Goal: Navigation & Orientation: Find specific page/section

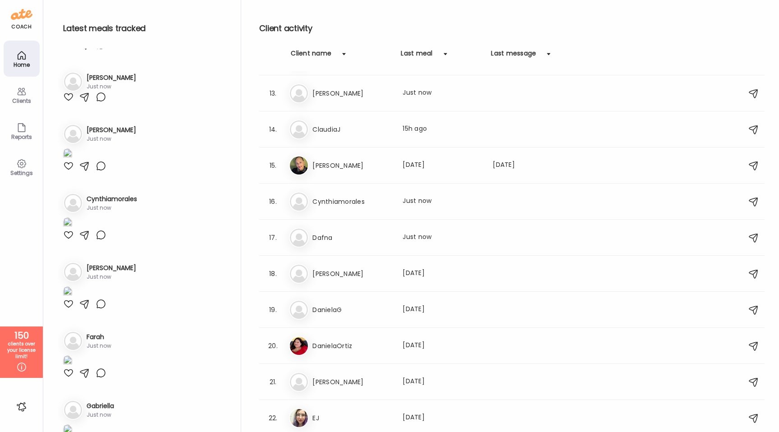
scroll to position [444, 0]
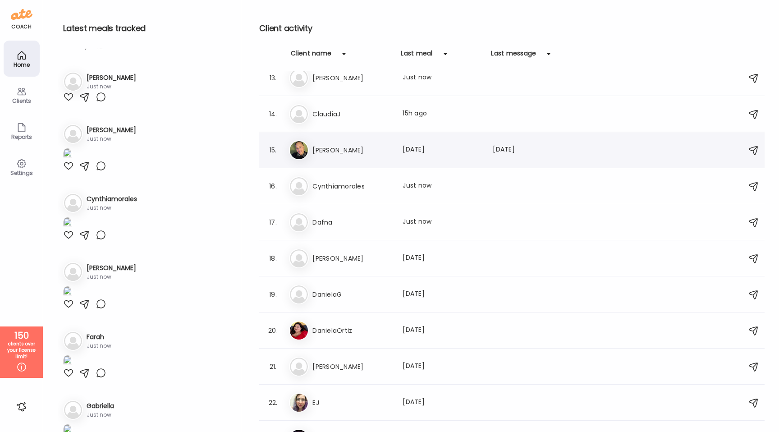
click at [361, 143] on div "Co [PERSON_NAME] Last meal: [DATE] Last message: [DATE]" at bounding box center [513, 150] width 449 height 20
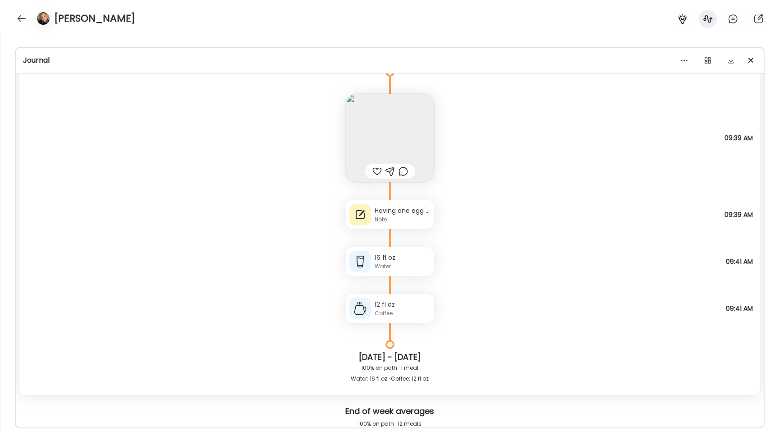
scroll to position [3446, 0]
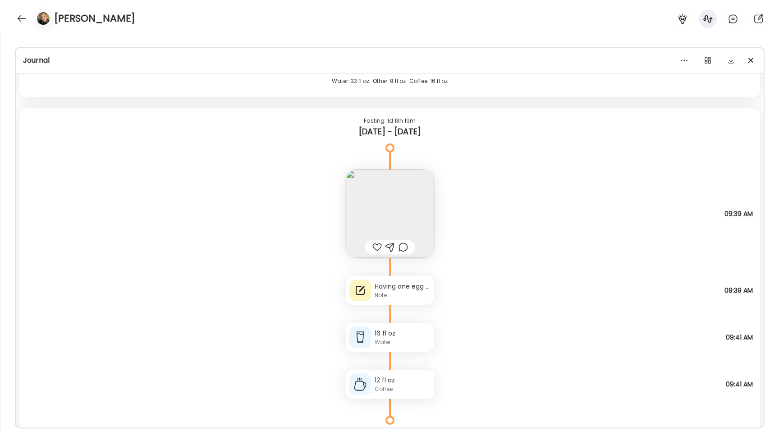
click at [409, 181] on img at bounding box center [390, 214] width 88 height 88
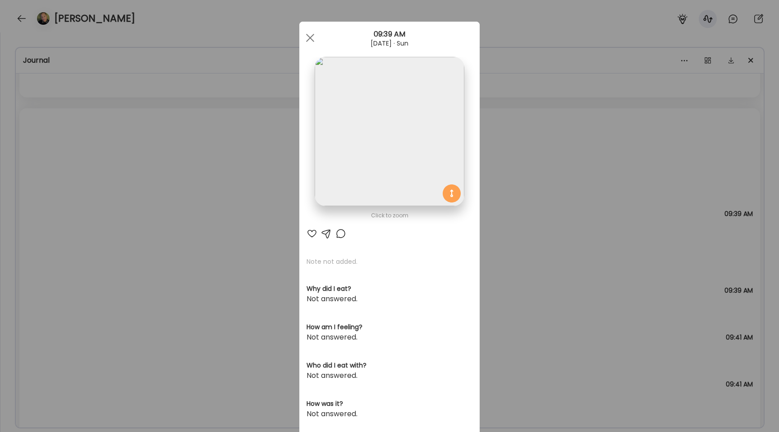
click at [401, 148] on img at bounding box center [389, 131] width 149 height 149
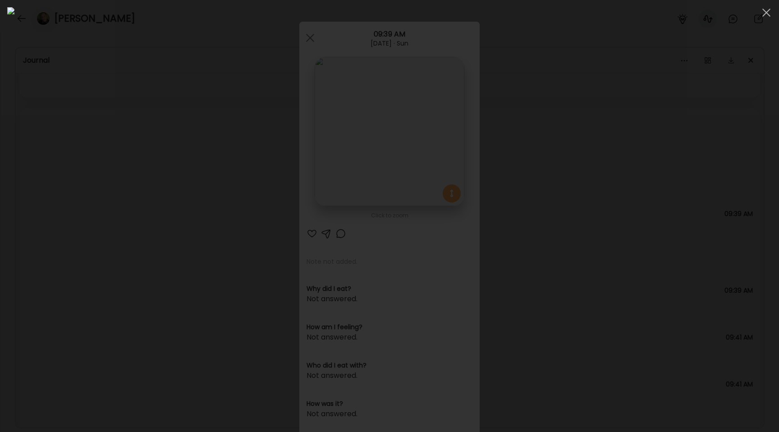
click at [133, 207] on div at bounding box center [389, 216] width 765 height 418
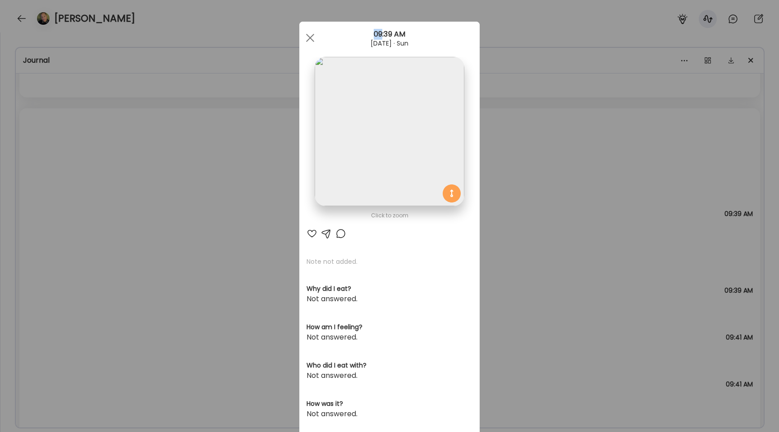
click at [133, 207] on div "Ate Coach Dashboard Wahoo! It’s official Take a moment to set up your Coach Pro…" at bounding box center [389, 216] width 779 height 432
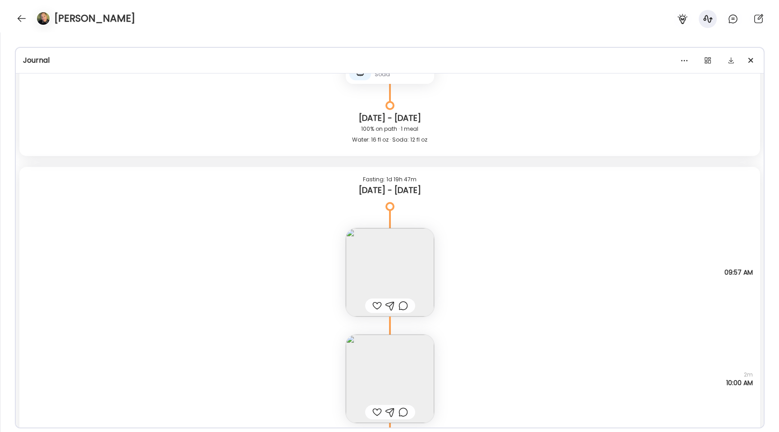
scroll to position [4616, 0]
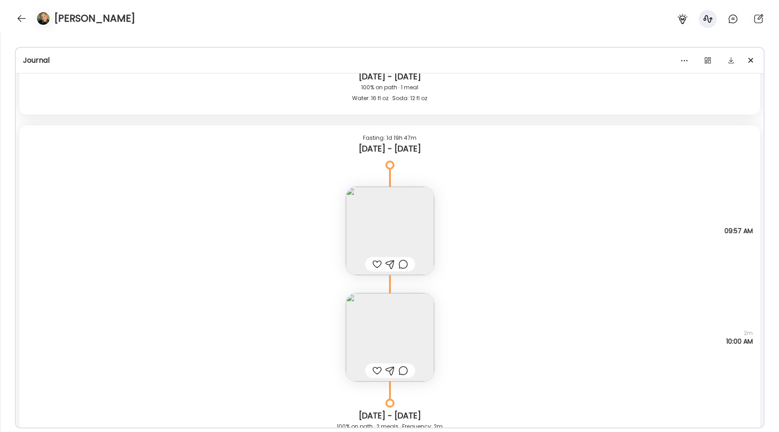
click at [364, 215] on img at bounding box center [390, 231] width 88 height 88
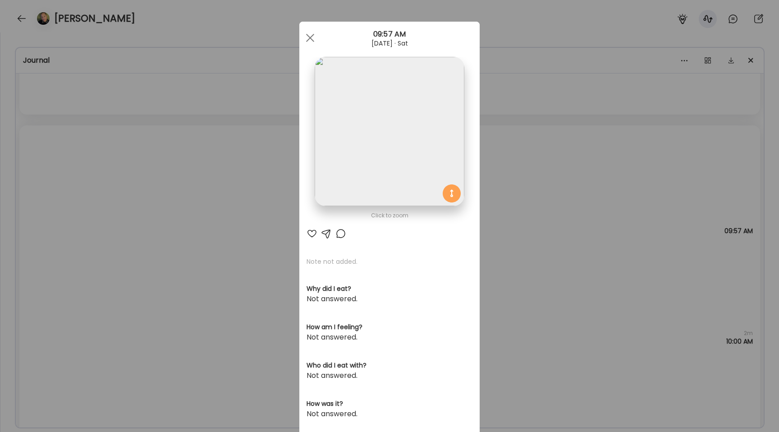
click at [355, 168] on img at bounding box center [389, 131] width 149 height 149
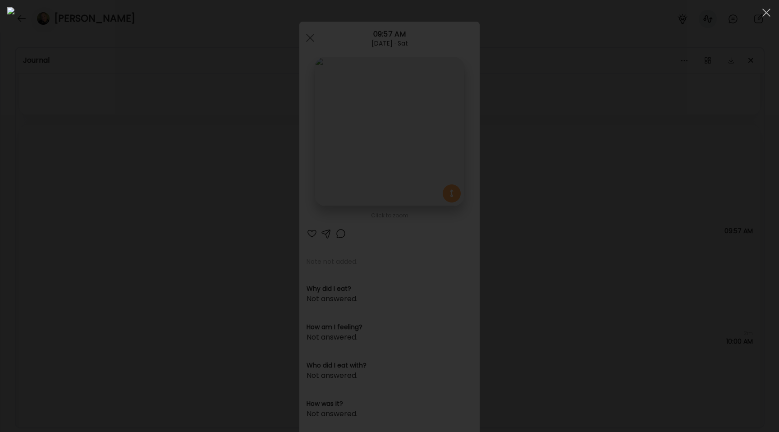
click at [155, 197] on div at bounding box center [389, 216] width 765 height 418
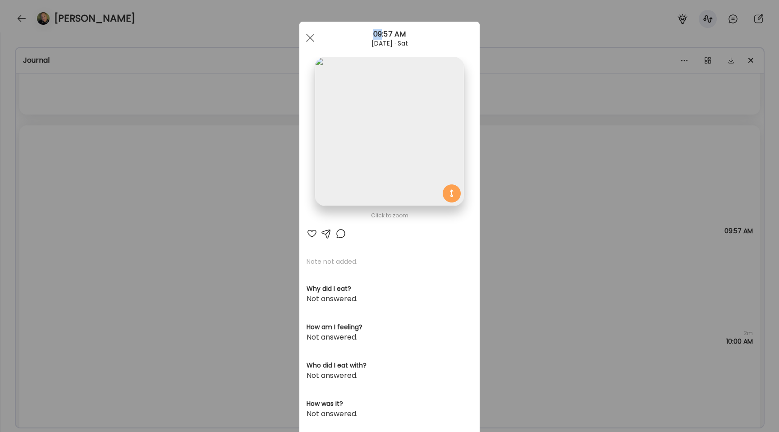
click at [155, 197] on div "Ate Coach Dashboard Wahoo! It’s official Take a moment to set up your Coach Pro…" at bounding box center [389, 216] width 779 height 432
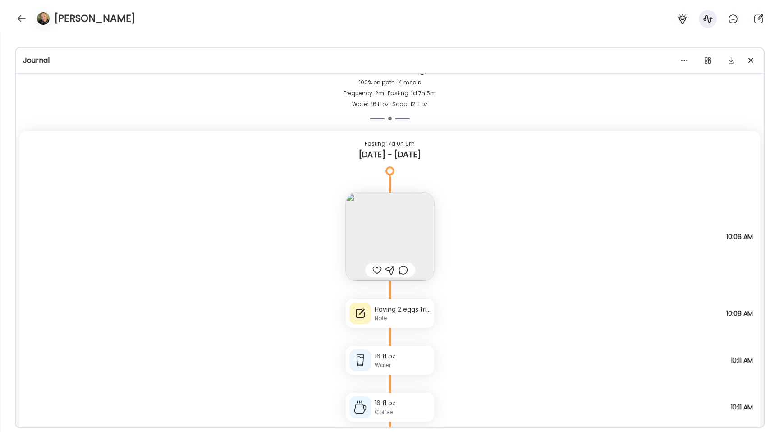
scroll to position [8321, 0]
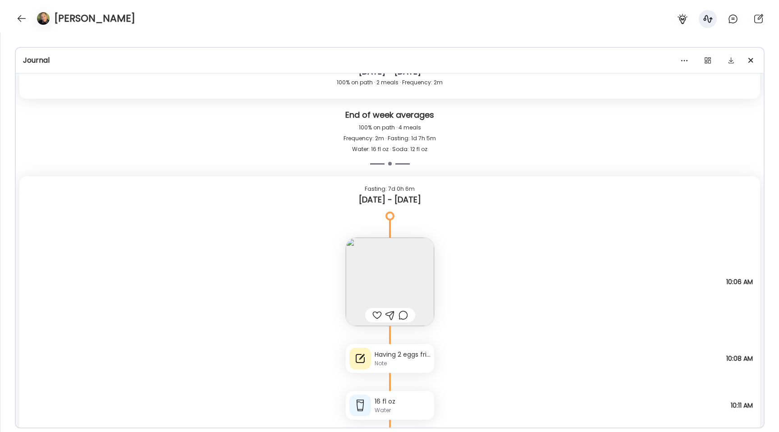
click at [383, 254] on img at bounding box center [390, 282] width 88 height 88
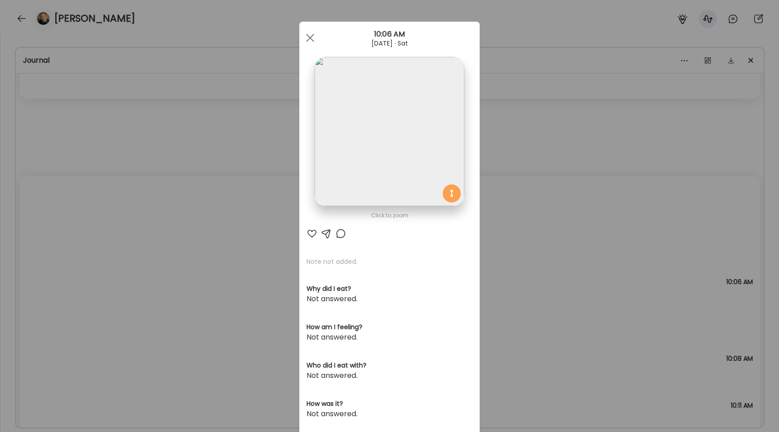
click at [366, 116] on img at bounding box center [389, 131] width 149 height 149
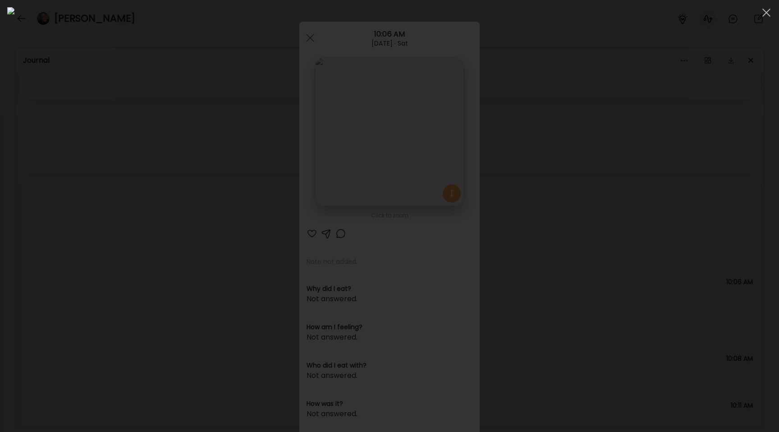
click at [128, 281] on div at bounding box center [389, 216] width 765 height 418
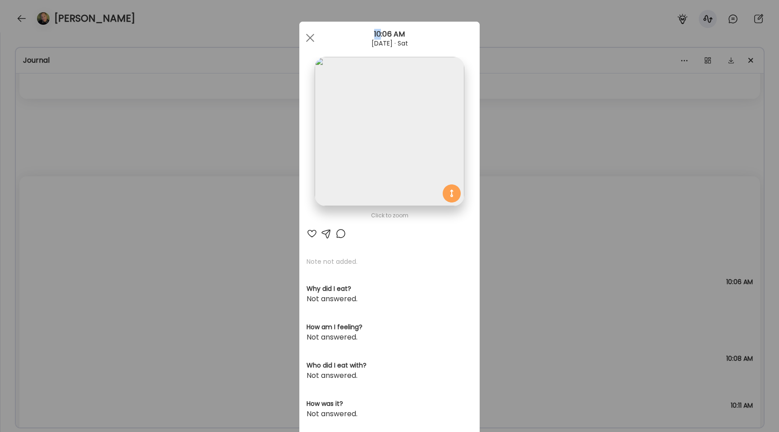
click at [128, 281] on div "Ate Coach Dashboard Wahoo! It’s official Take a moment to set up your Coach Pro…" at bounding box center [389, 216] width 779 height 432
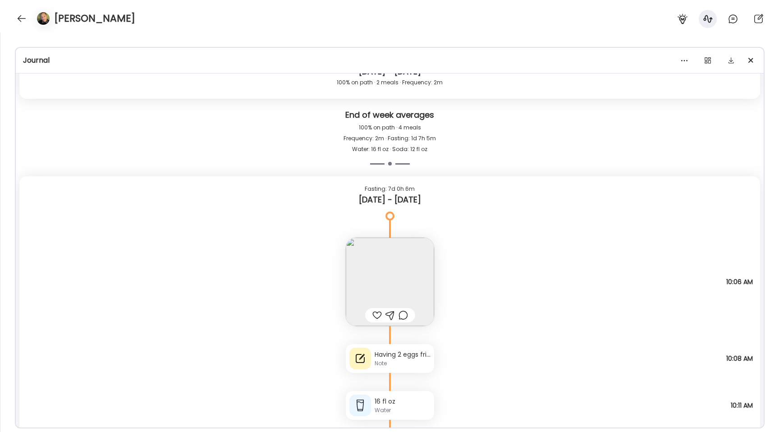
scroll to position [8436, 0]
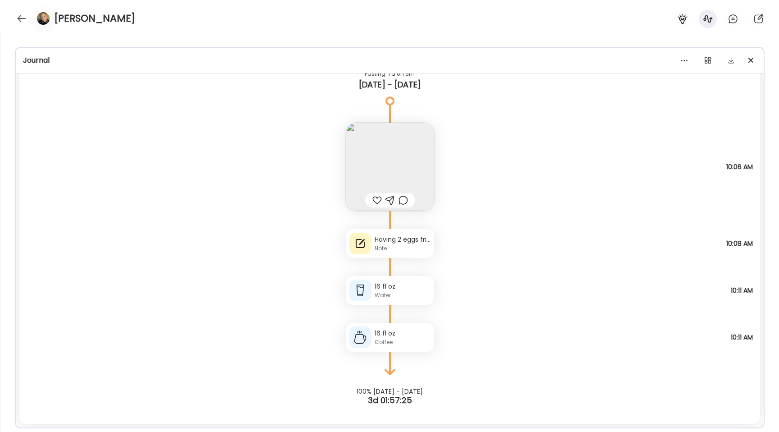
click at [363, 146] on img at bounding box center [390, 167] width 88 height 88
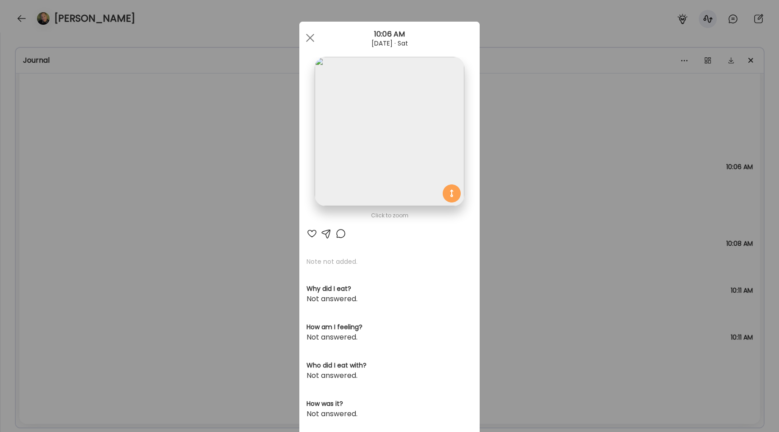
click at [350, 133] on img at bounding box center [389, 131] width 149 height 149
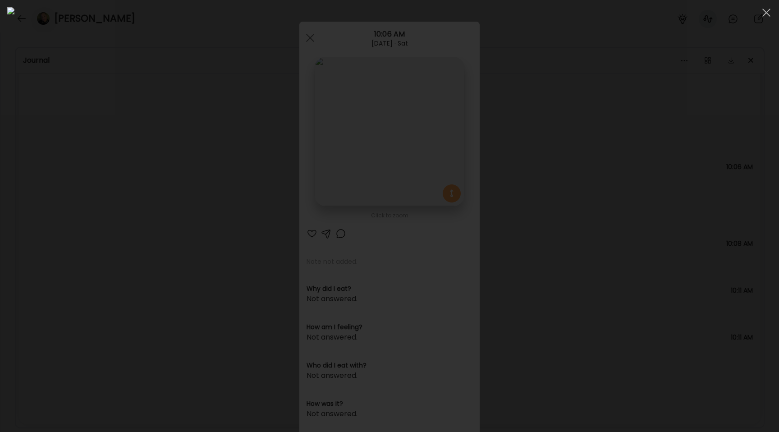
click at [123, 166] on div at bounding box center [389, 216] width 765 height 418
click at [123, 166] on div "Ate Coach Dashboard Wahoo! It’s official Take a moment to set up your Coach Pro…" at bounding box center [389, 216] width 779 height 432
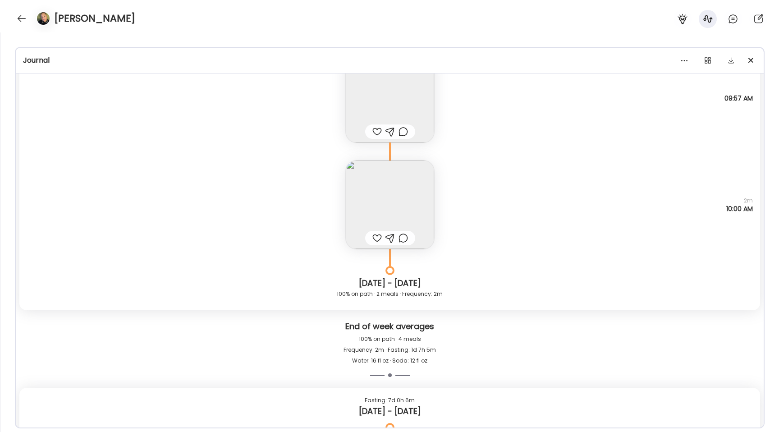
scroll to position [8090, 0]
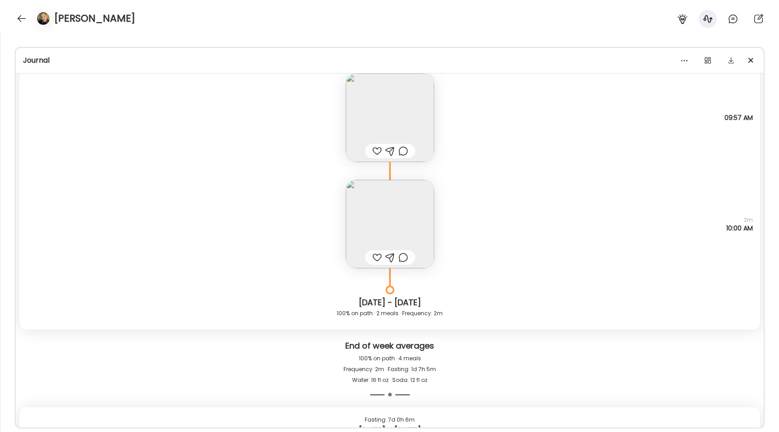
click at [383, 207] on img at bounding box center [390, 224] width 88 height 88
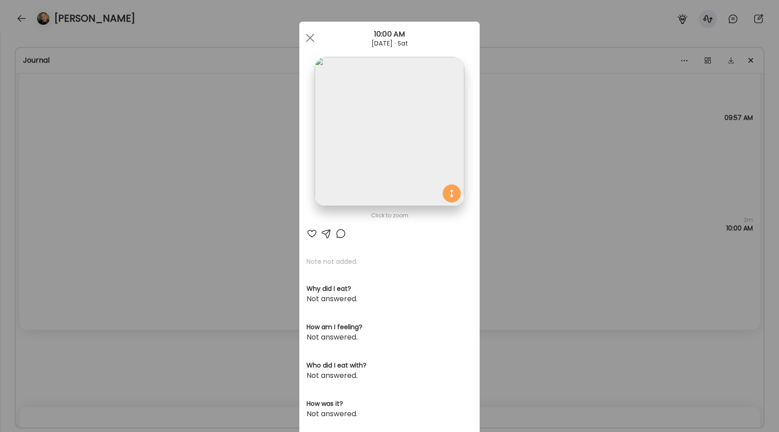
click at [214, 146] on div "Ate Coach Dashboard Wahoo! It’s official Take a moment to set up your Coach Pro…" at bounding box center [389, 216] width 779 height 432
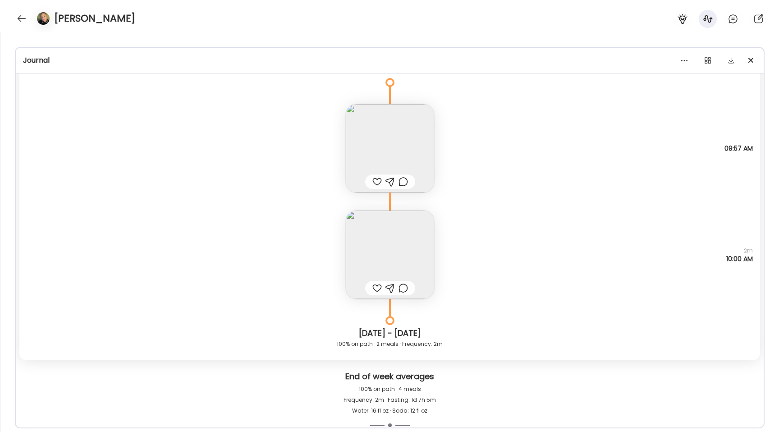
scroll to position [7993, 0]
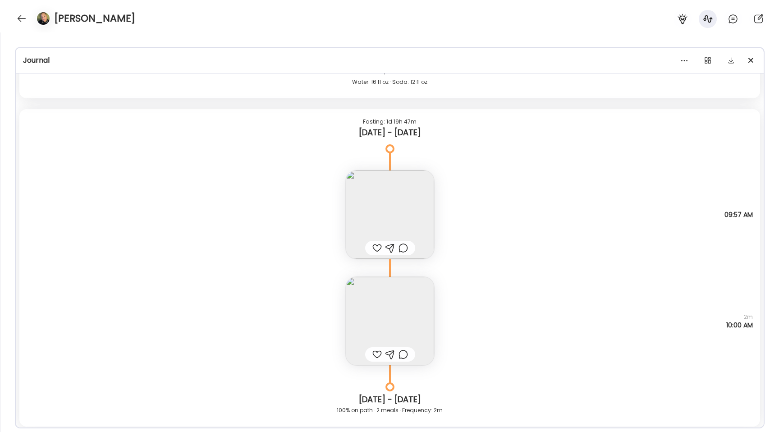
click at [370, 215] on img at bounding box center [390, 214] width 88 height 88
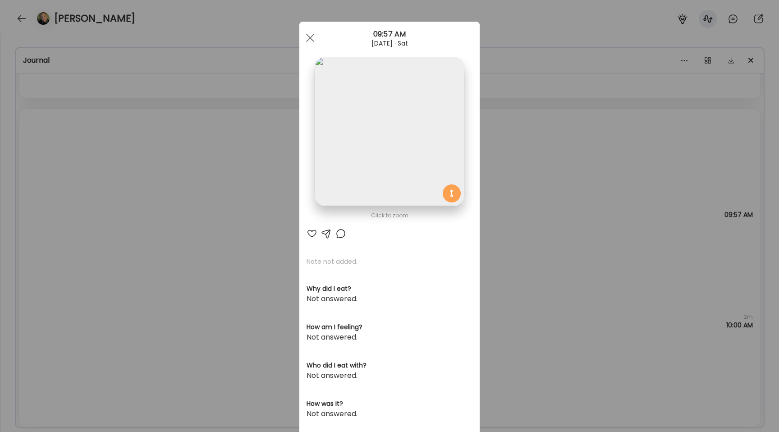
click at [364, 135] on img at bounding box center [389, 131] width 149 height 149
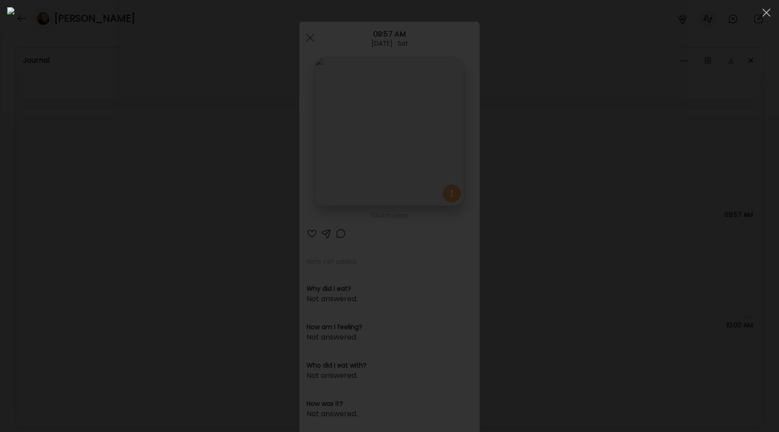
click at [117, 193] on div at bounding box center [389, 216] width 765 height 418
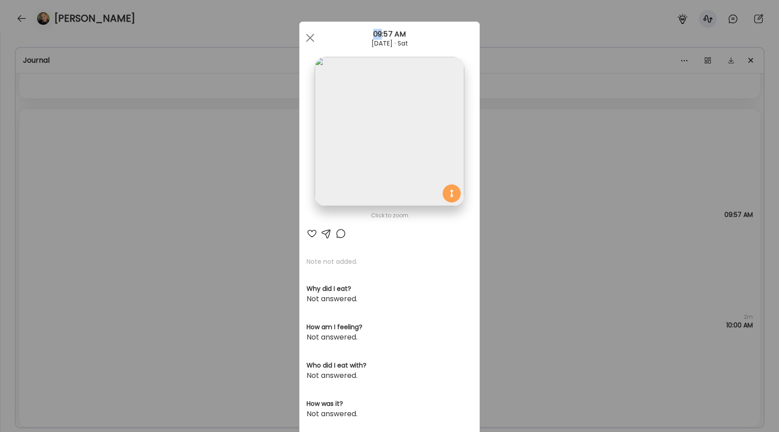
click at [117, 193] on div "Ate Coach Dashboard Wahoo! It’s official Take a moment to set up your Coach Pro…" at bounding box center [389, 216] width 779 height 432
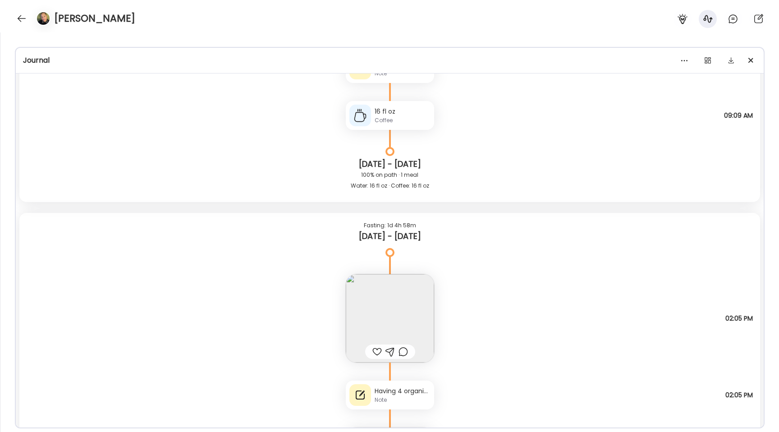
scroll to position [5036, 0]
click at [372, 316] on img at bounding box center [390, 316] width 88 height 88
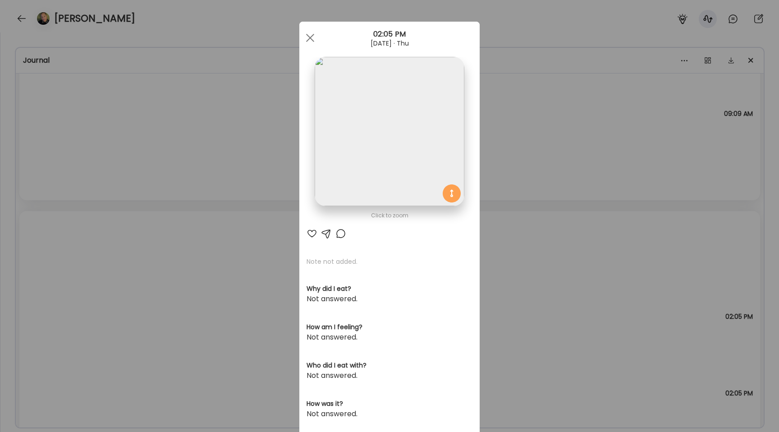
click at [400, 196] on img at bounding box center [389, 131] width 149 height 149
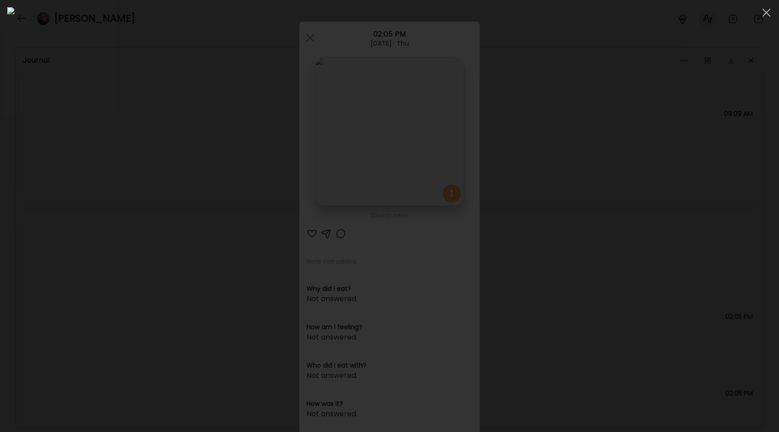
click at [139, 262] on div at bounding box center [389, 216] width 765 height 418
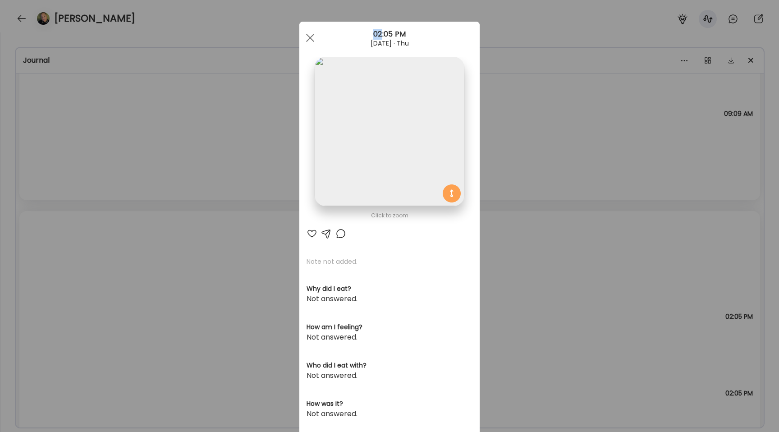
click at [139, 262] on div "Ate Coach Dashboard Wahoo! It’s official Take a moment to set up your Coach Pro…" at bounding box center [389, 216] width 779 height 432
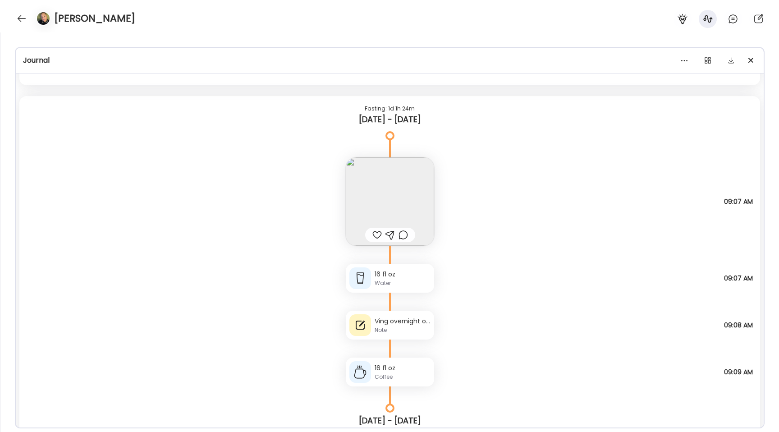
scroll to position [4638, 0]
